Goal: Information Seeking & Learning: Learn about a topic

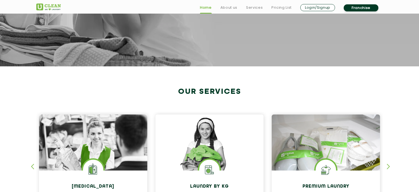
scroll to position [230, 0]
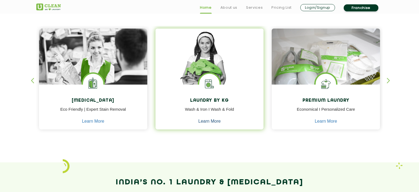
click at [209, 120] on link "Learn More" at bounding box center [209, 121] width 22 height 5
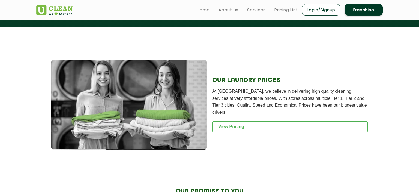
scroll to position [719, 0]
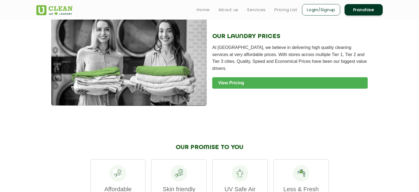
click at [231, 83] on link "View Pricing" at bounding box center [289, 82] width 155 height 11
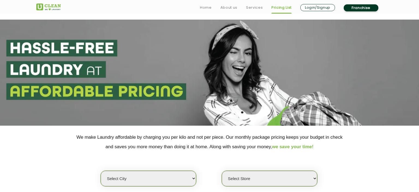
scroll to position [115, 0]
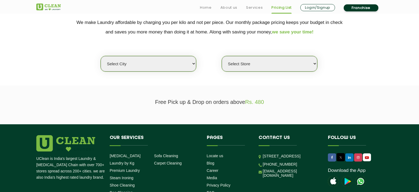
click at [101, 56] on select "Select city Aalo Agartala Agra Ahmedabad Akola Aligarh Alwar - UClean Select Am…" at bounding box center [148, 64] width 95 height 16
select select "1"
click option "[GEOGRAPHIC_DATA]" at bounding box center [0, 0] width 0 height 0
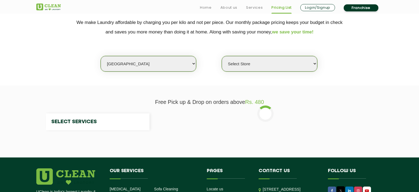
select select "0"
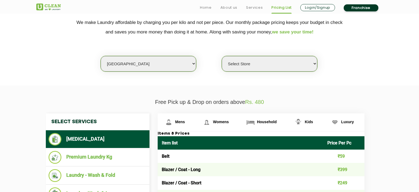
click at [222, 56] on select "Select Store UClean Vasant Kunj UClean Greater Kailash 2 UClean Dwarka UClean R…" at bounding box center [269, 64] width 95 height 16
click at [180, 82] on section "We make Laundry affordable by charging you per kilo and not per piece. Our mont…" at bounding box center [209, 48] width 419 height 75
click at [101, 56] on select "Select city Aalo Agartala Agra Ahmedabad Akola Aligarh Alwar - UClean Select Am…" at bounding box center [148, 64] width 95 height 16
select select "3"
click option "Noida" at bounding box center [0, 0] width 0 height 0
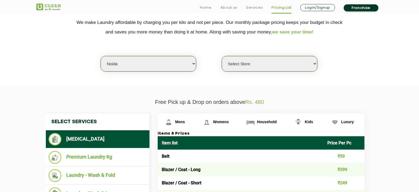
select select "313"
click option "UClean Techzone Greater Noida" at bounding box center [0, 0] width 0 height 0
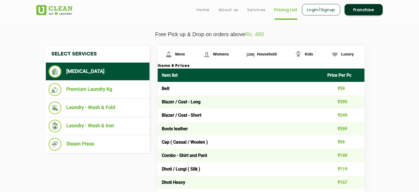
scroll to position [173, 0]
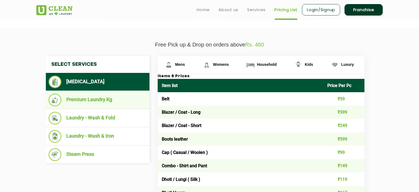
click at [103, 98] on li "Premium Laundry Kg" at bounding box center [98, 100] width 98 height 13
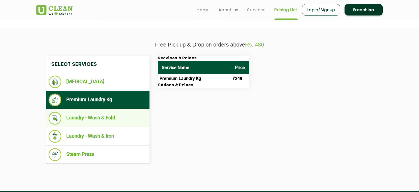
click at [108, 114] on li "Laundry - Wash & Fold" at bounding box center [98, 118] width 98 height 13
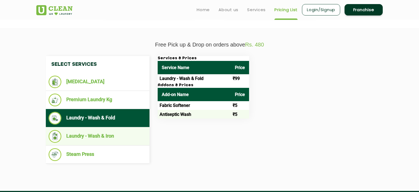
click at [98, 134] on li "Laundry - Wash & Iron" at bounding box center [98, 136] width 98 height 13
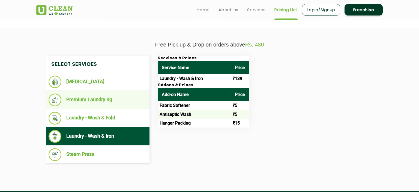
click at [100, 96] on li "Premium Laundry Kg" at bounding box center [98, 100] width 98 height 13
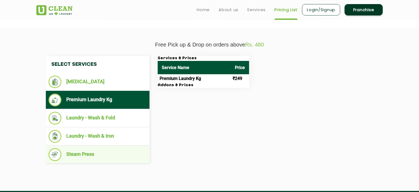
click at [84, 154] on li "Steam Press" at bounding box center [98, 155] width 98 height 13
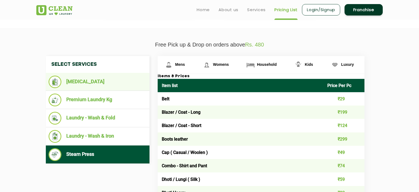
click at [83, 80] on li "[MEDICAL_DATA]" at bounding box center [98, 82] width 98 height 13
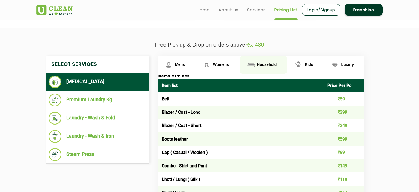
click at [267, 66] on span "Household" at bounding box center [267, 64] width 20 height 4
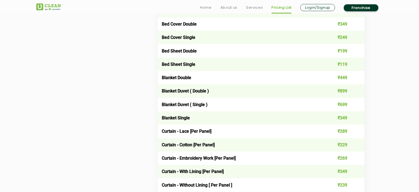
scroll to position [403, 0]
